Goal: Task Accomplishment & Management: Complete application form

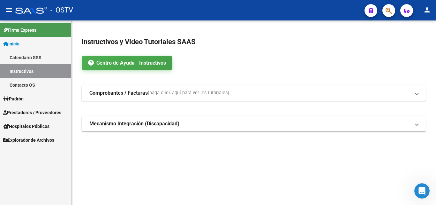
click at [23, 114] on span "Prestadores / Proveedores" at bounding box center [32, 112] width 58 height 7
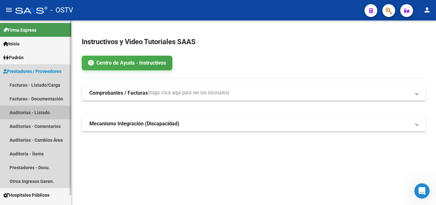
click at [44, 114] on link "Auditorías - Listado" at bounding box center [35, 112] width 71 height 14
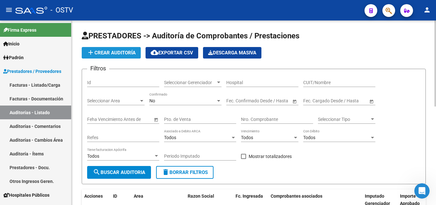
click at [109, 53] on span "add Crear Auditoría" at bounding box center [111, 53] width 49 height 6
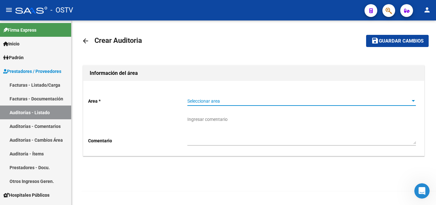
click at [232, 100] on span "Seleccionar area" at bounding box center [299, 100] width 223 height 5
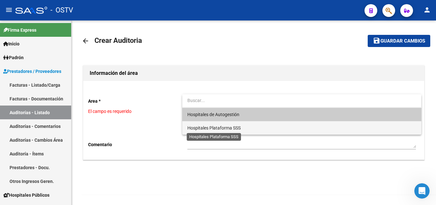
click at [215, 127] on span "Hospitales Plataforma SSS" at bounding box center [214, 127] width 53 height 5
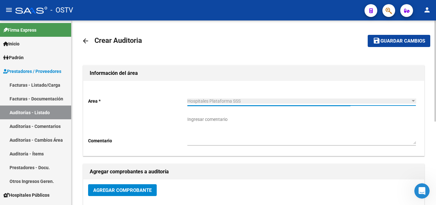
click at [212, 101] on span "Hospitales Plataforma SSS" at bounding box center [214, 100] width 53 height 5
click at [83, 39] on mat-icon "arrow_back" at bounding box center [86, 41] width 8 height 8
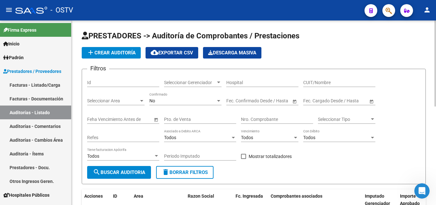
click at [262, 115] on div "Nro. Comprobante" at bounding box center [277, 117] width 72 height 13
paste input "25748"
type input "25748"
click at [116, 172] on span "search Buscar Auditoria" at bounding box center [119, 172] width 52 height 6
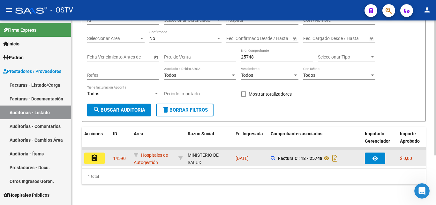
scroll to position [67, 0]
click at [98, 152] on button "assignment" at bounding box center [94, 158] width 20 height 12
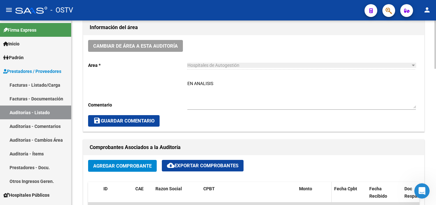
scroll to position [224, 0]
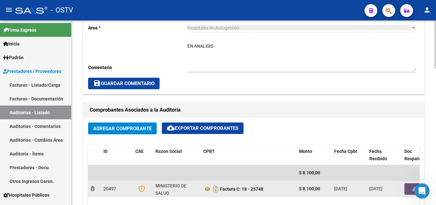
click at [409, 188] on button "button" at bounding box center [415, 189] width 20 height 12
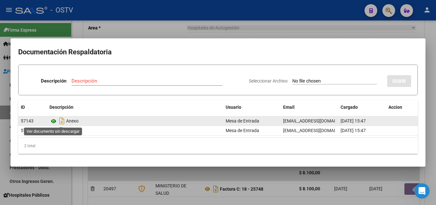
click at [54, 120] on icon at bounding box center [54, 121] width 8 height 8
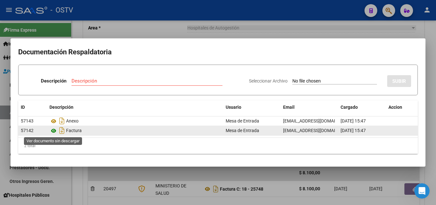
click at [54, 132] on icon at bounding box center [54, 131] width 8 height 8
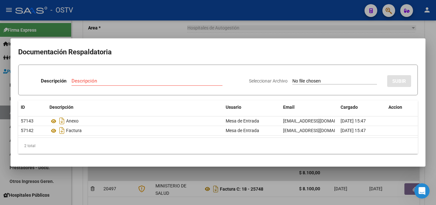
click at [99, 174] on div at bounding box center [218, 102] width 436 height 205
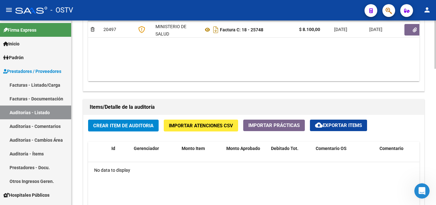
scroll to position [383, 0]
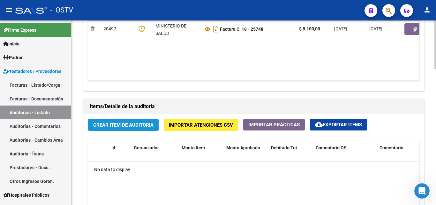
click at [123, 130] on button "Crear Item de Auditoria" at bounding box center [123, 125] width 71 height 12
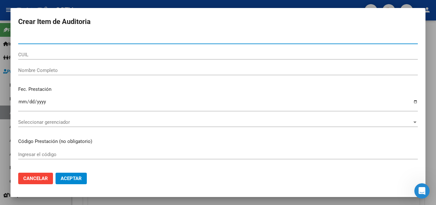
type input "32317413"
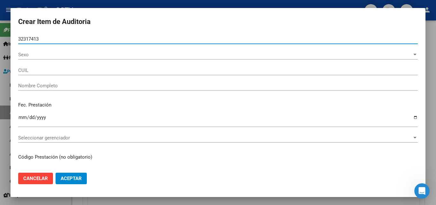
type input "20323174130"
type input "[PERSON_NAME] -"
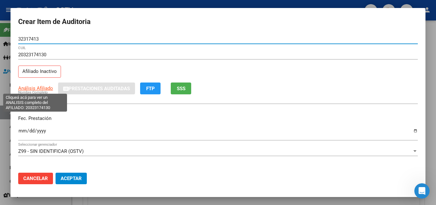
type input "32317413"
click at [47, 91] on span "Análisis Afiliado" at bounding box center [35, 88] width 35 height 6
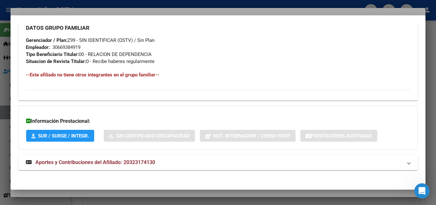
scroll to position [327, 0]
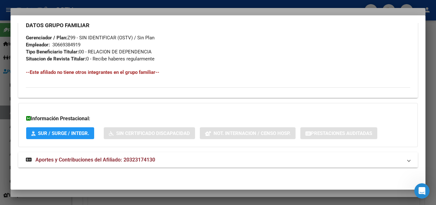
click at [96, 161] on span "Aportes y Contribuciones del Afiliado: 20323174130" at bounding box center [95, 160] width 120 height 6
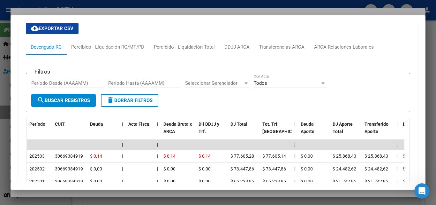
scroll to position [524, 0]
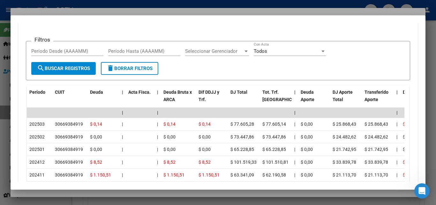
click at [93, 191] on div at bounding box center [218, 102] width 436 height 205
